Goal: Navigation & Orientation: Find specific page/section

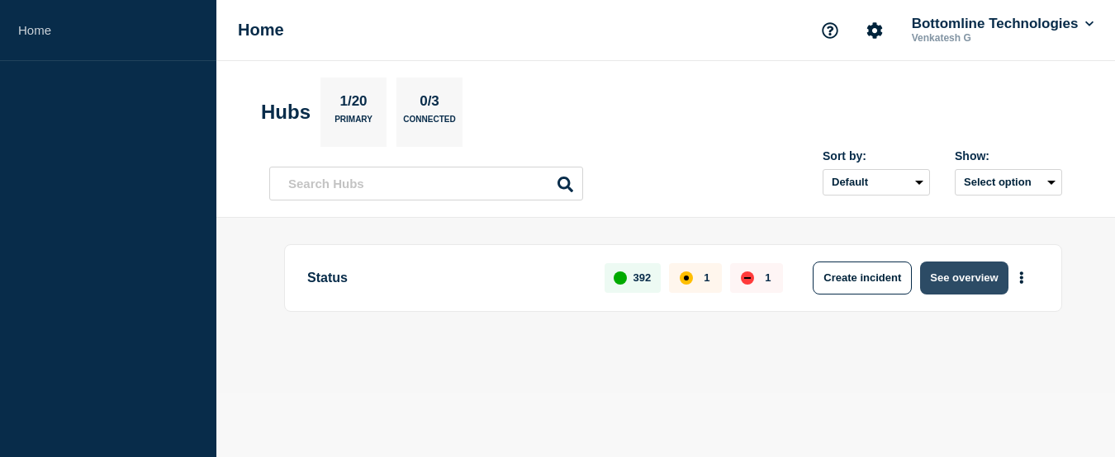
click at [970, 269] on button "See overview" at bounding box center [964, 278] width 88 height 33
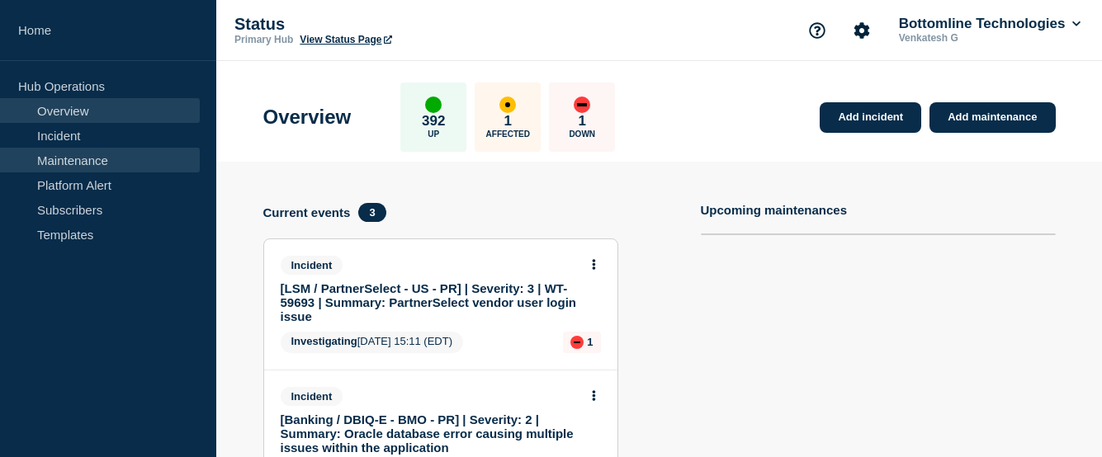
click at [74, 166] on link "Maintenance" at bounding box center [100, 160] width 200 height 25
